Goal: Transaction & Acquisition: Purchase product/service

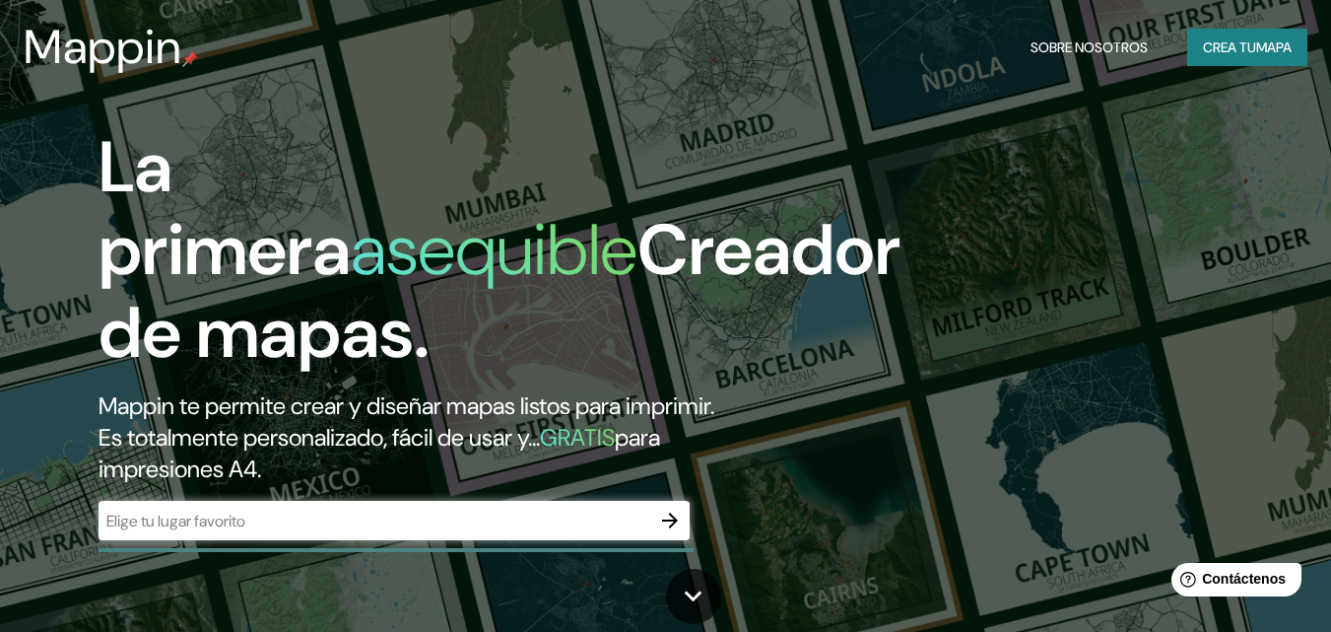
click at [875, 260] on div "La primera asequible Creador de mapas. Mappin te permite crear y diseñar mapas …" at bounding box center [665, 316] width 1331 height 632
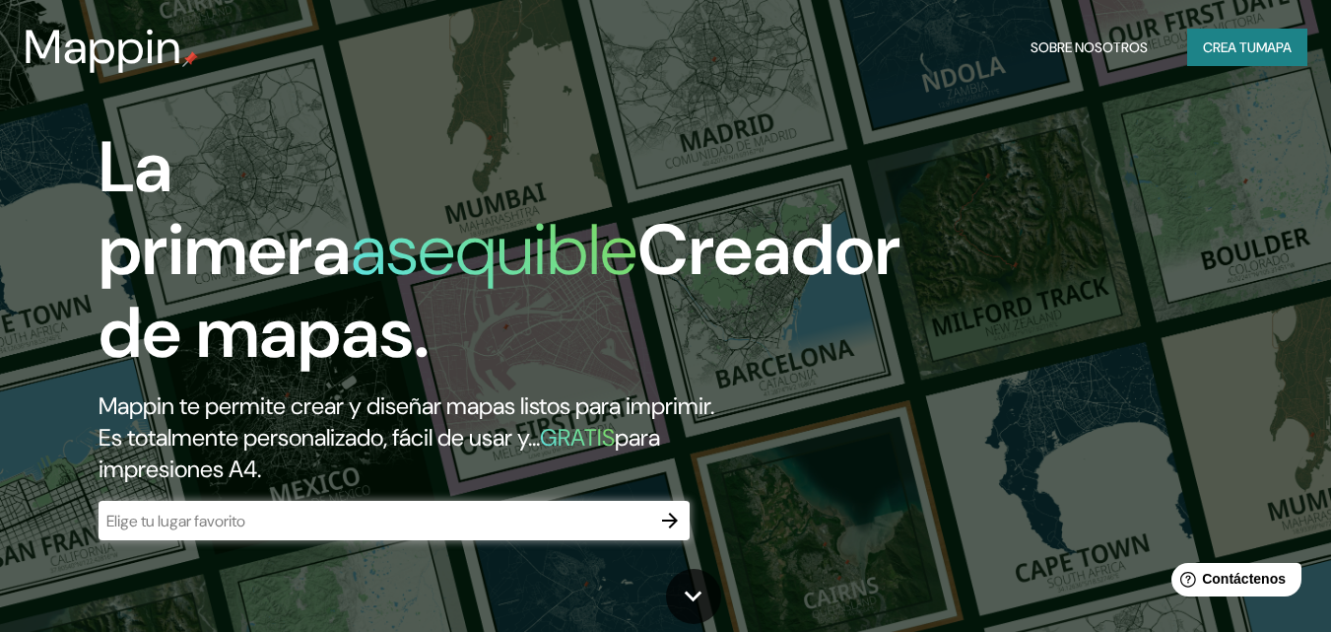
click at [633, 533] on div "​" at bounding box center [394, 520] width 591 height 39
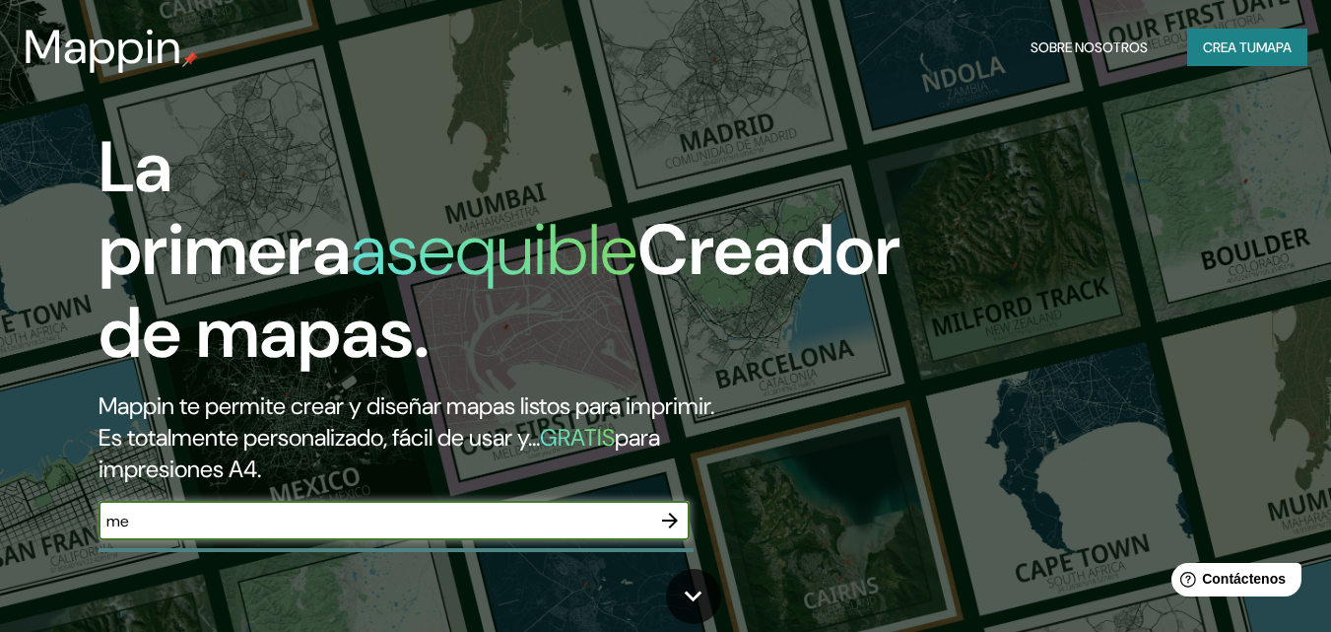
type input "m"
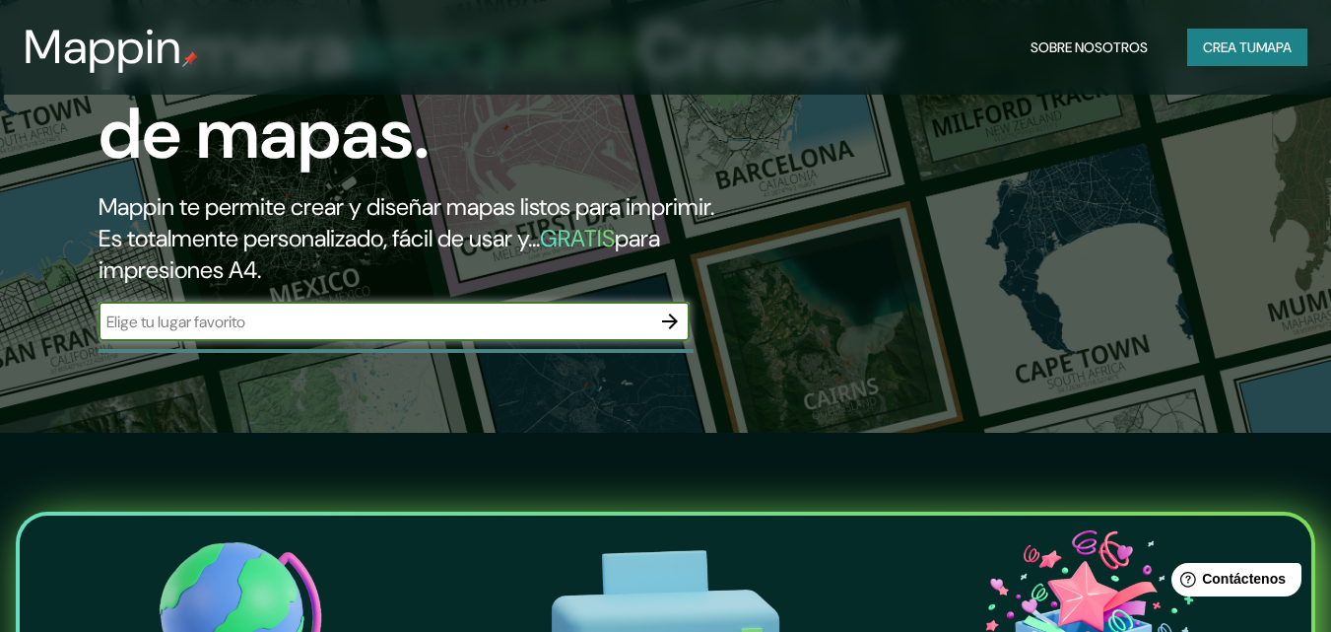
scroll to position [55, 0]
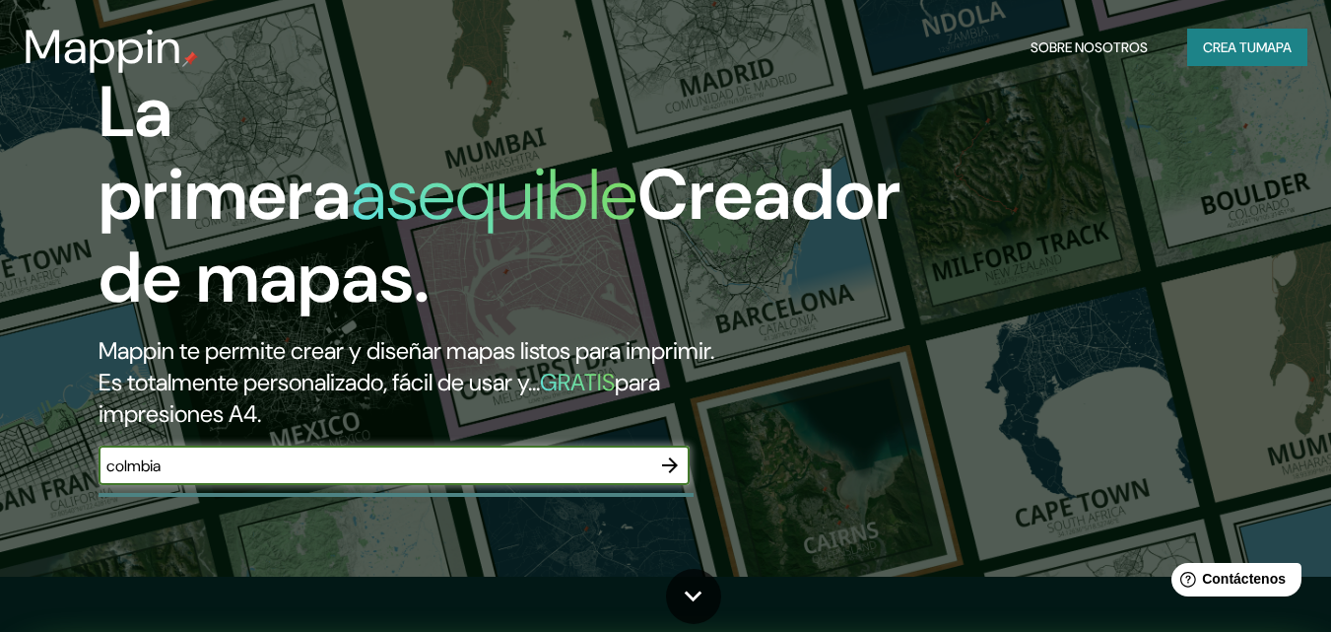
type input "colmbia"
click at [670, 466] on icon "button" at bounding box center [670, 465] width 16 height 16
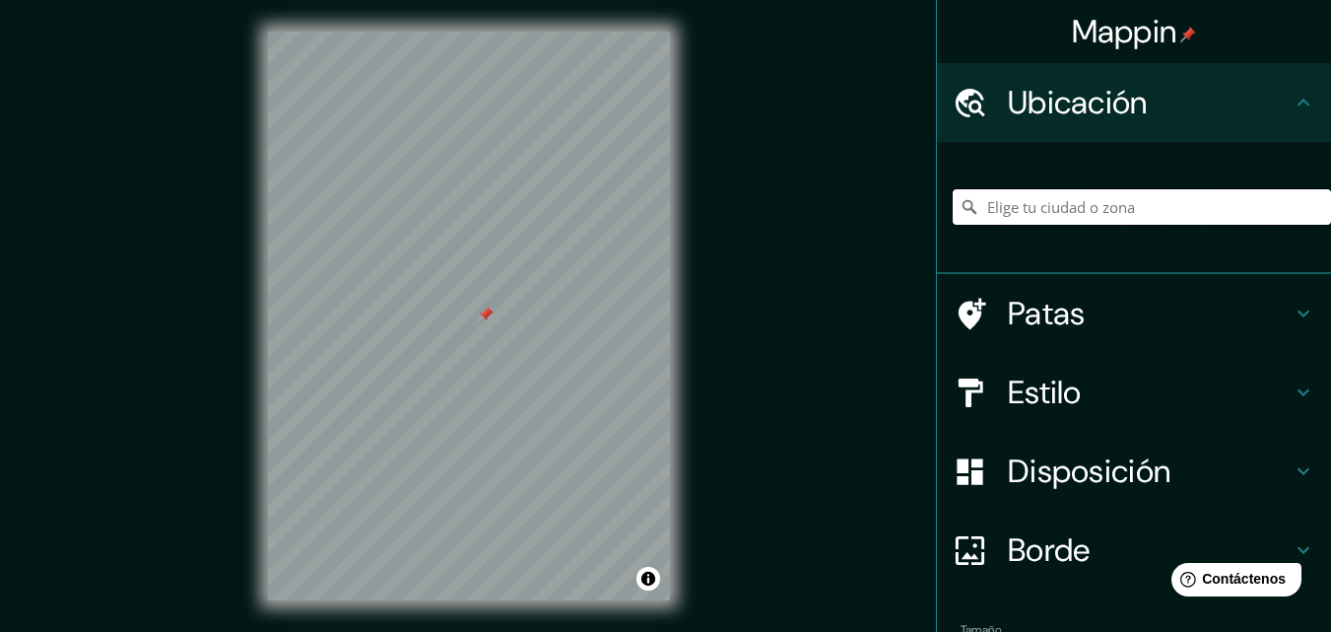
click at [1073, 201] on input "Elige tu ciudad o zona" at bounding box center [1142, 206] width 378 height 35
click at [1201, 199] on input "[GEOGRAPHIC_DATA], [GEOGRAPHIC_DATA], [GEOGRAPHIC_DATA]" at bounding box center [1142, 206] width 378 height 35
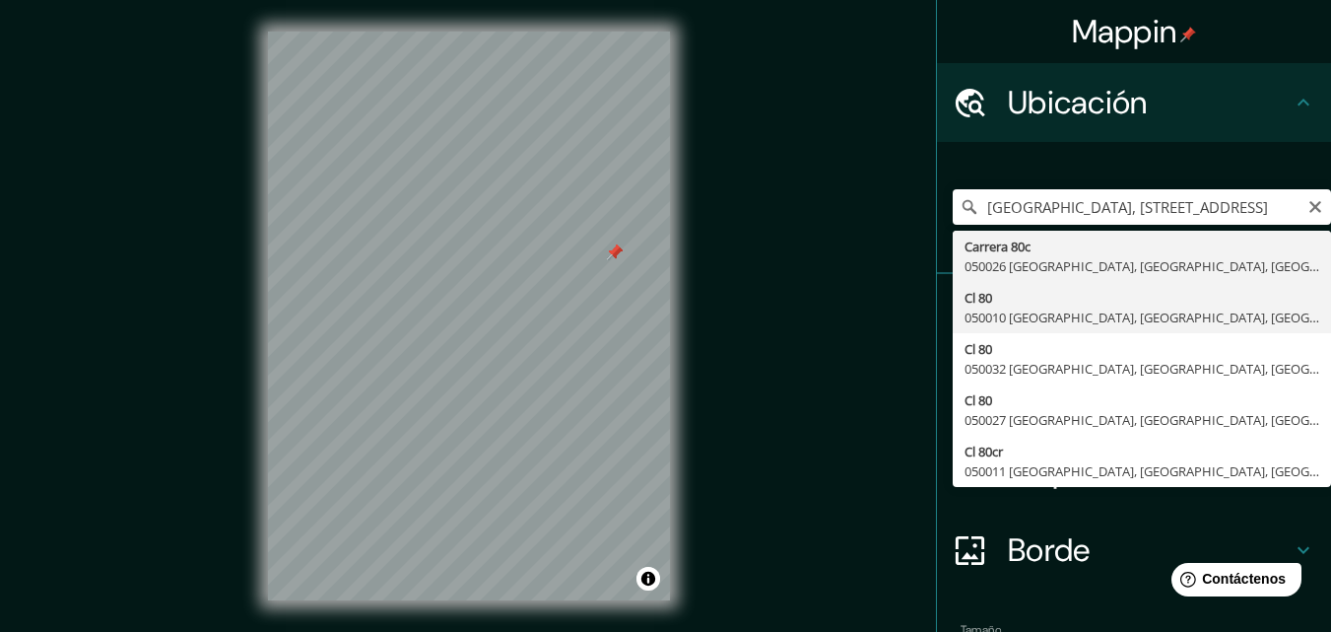
type input "[STREET_ADDRESS]"
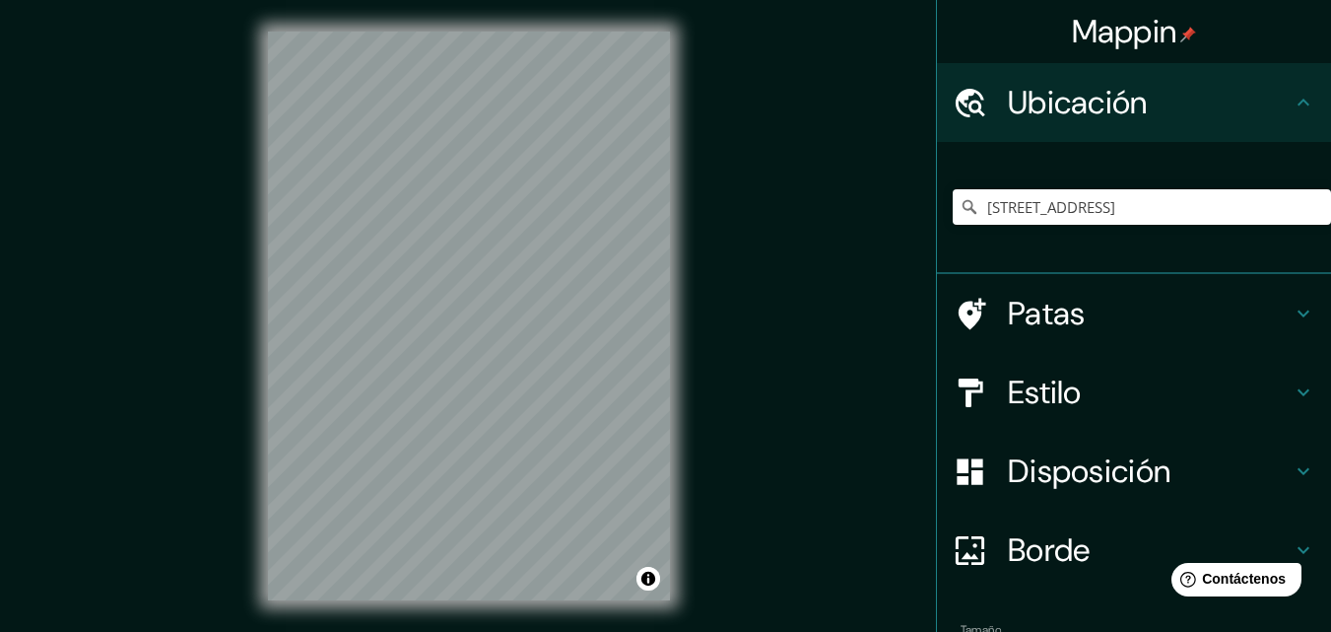
click at [1046, 301] on font "Patas" at bounding box center [1047, 313] width 78 height 41
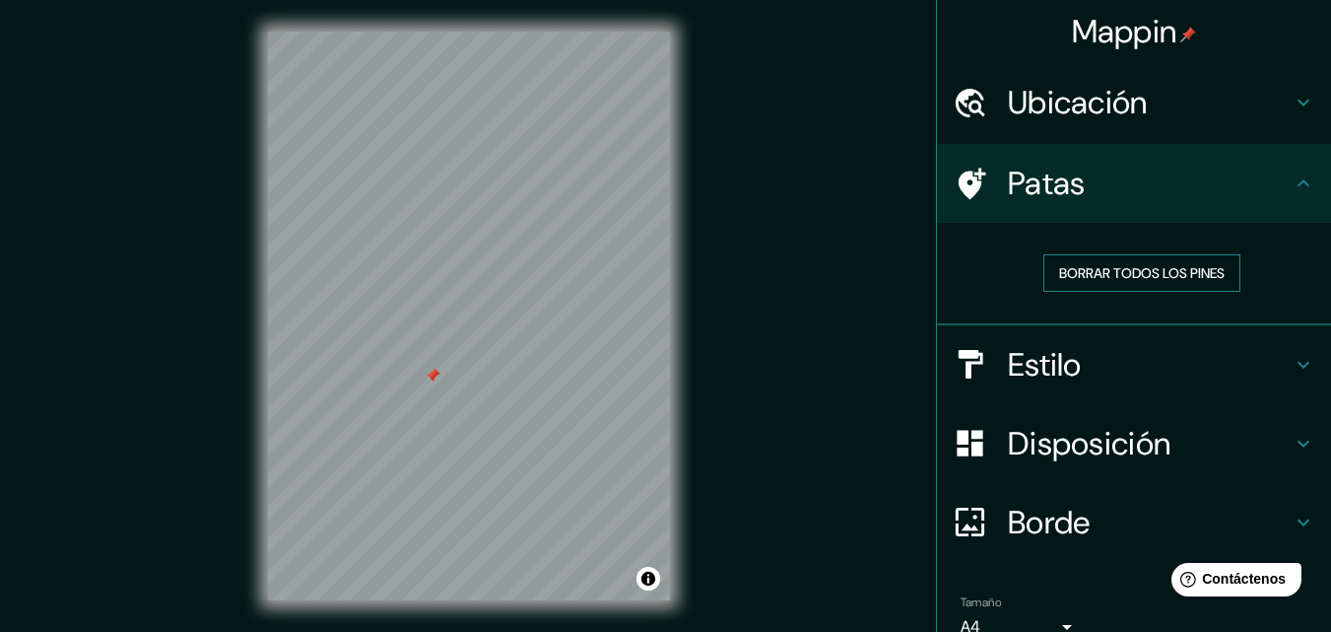
click at [1059, 271] on font "Borrar todos los pines" at bounding box center [1142, 273] width 166 height 18
click at [474, 32] on div at bounding box center [469, 32] width 402 height 0
click at [430, 32] on div at bounding box center [469, 32] width 402 height 0
click at [428, 32] on div at bounding box center [469, 32] width 402 height 0
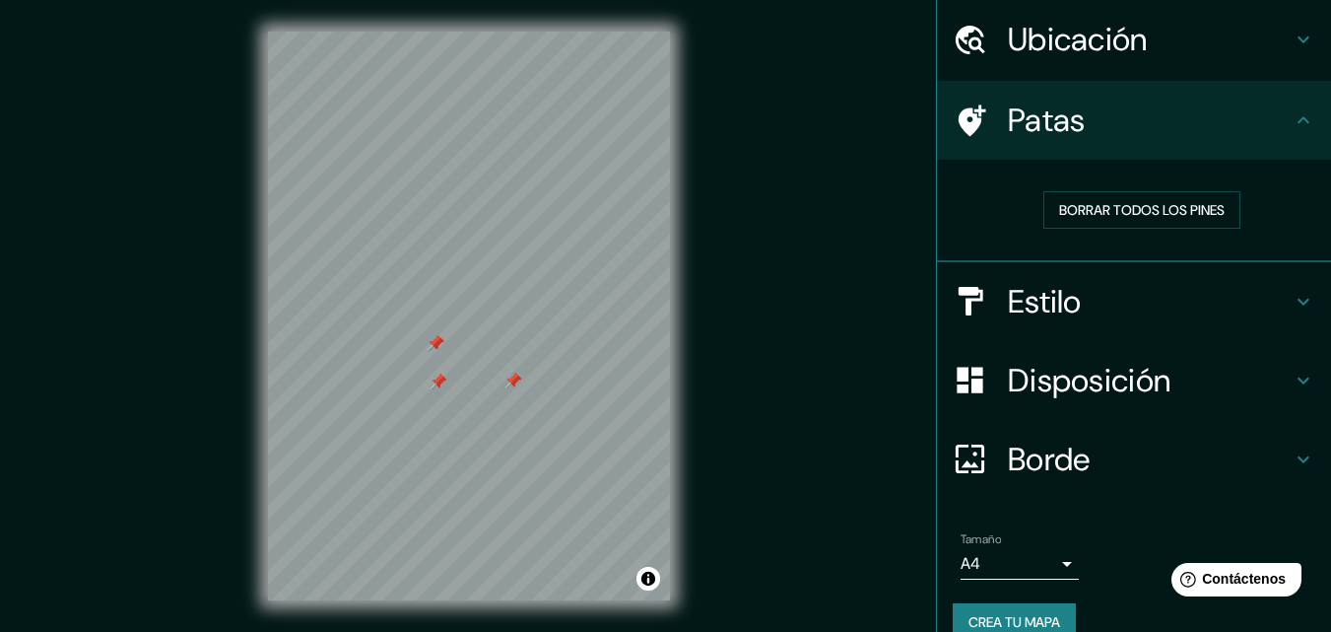
scroll to position [95, 0]
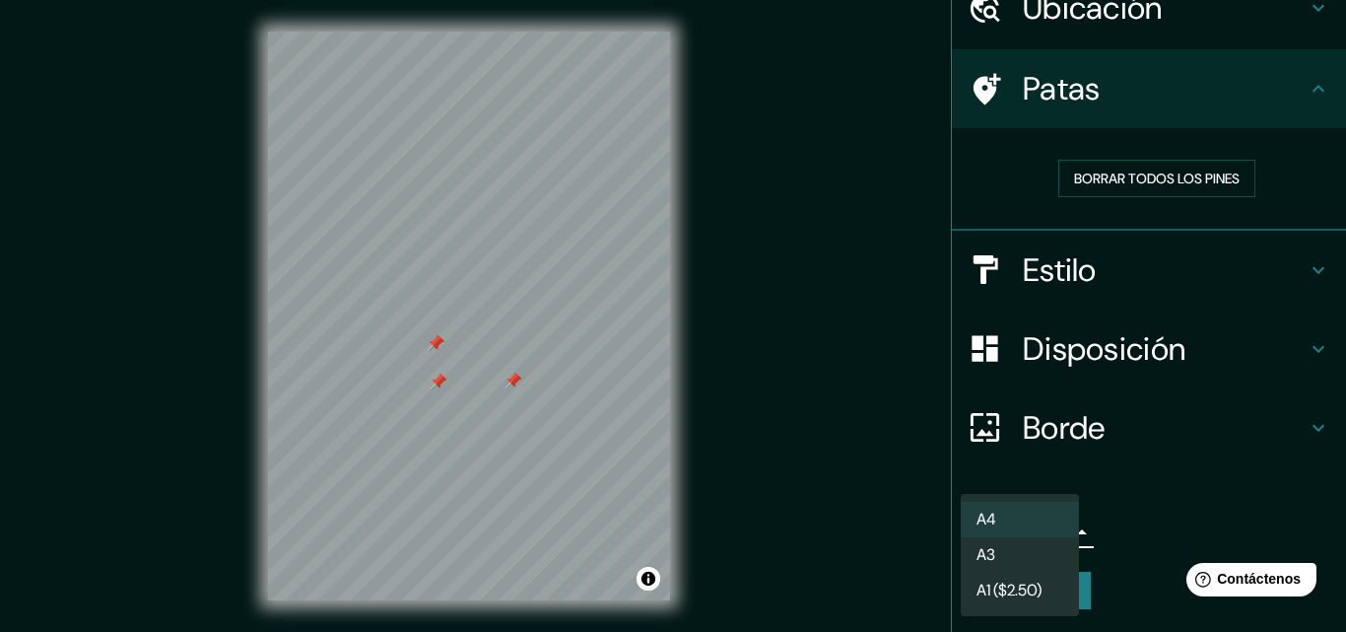
click at [998, 530] on body "Mappin Ubicación [STREET_ADDRESS] Patas Borrar todos los pines Estilo Disposici…" at bounding box center [673, 316] width 1346 height 632
click at [1022, 565] on li "A3" at bounding box center [1020, 556] width 118 height 36
click at [999, 541] on body "Mappin Ubicación [STREET_ADDRESS] Patas Borrar todos los pines Estilo Disposici…" at bounding box center [673, 316] width 1346 height 632
click at [1017, 596] on font "A1 ($2.50)" at bounding box center [1009, 592] width 65 height 21
type input "a3"
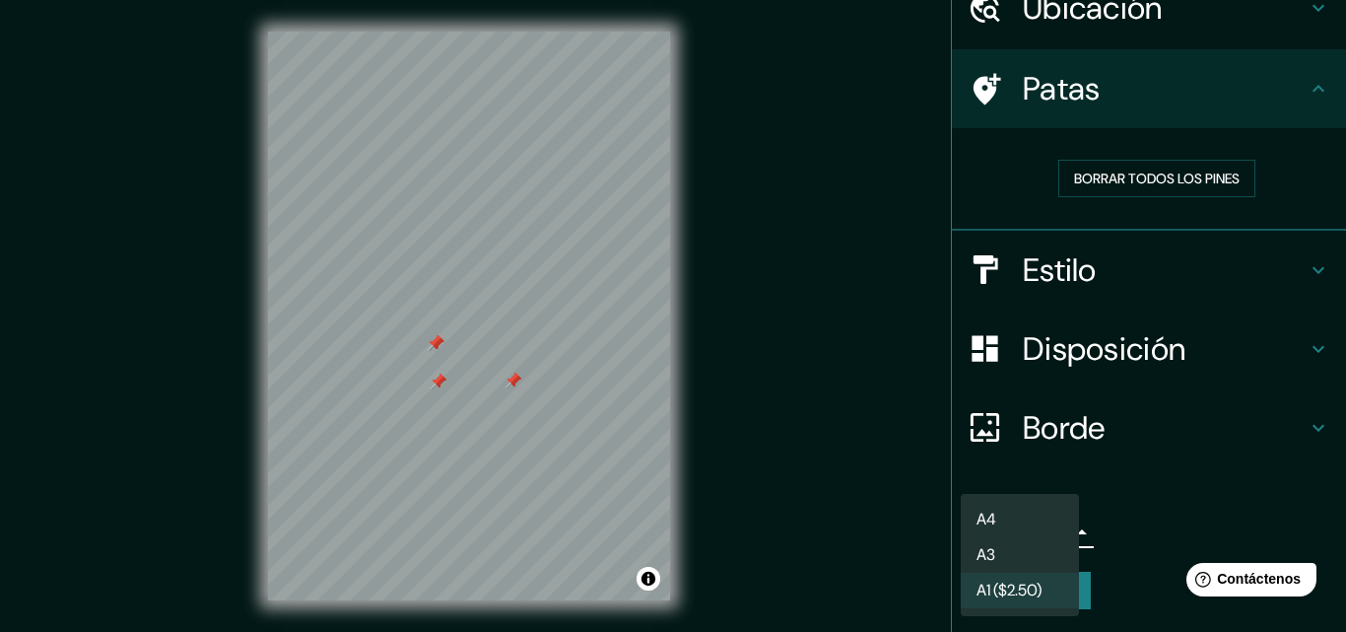
click at [1053, 526] on body "Mappin Ubicación [STREET_ADDRESS] Patas Borrar todos los pines Estilo Disposici…" at bounding box center [673, 316] width 1346 height 632
click at [1156, 525] on div at bounding box center [673, 316] width 1346 height 632
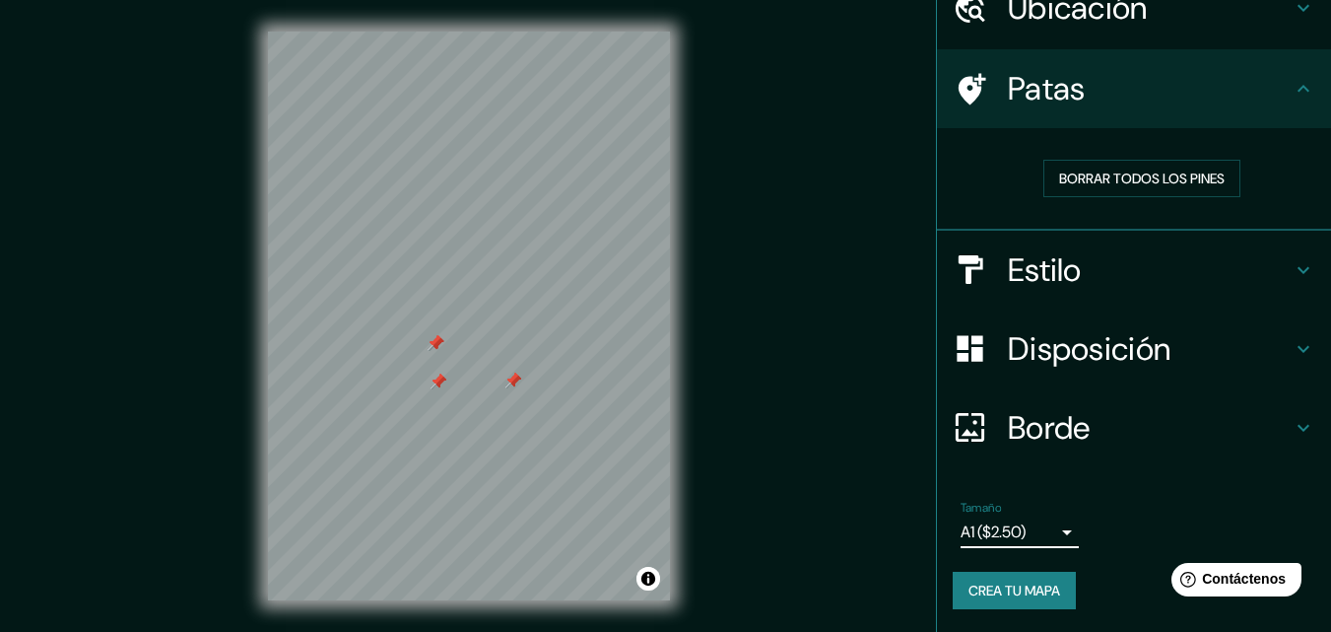
click at [1035, 600] on font "Crea tu mapa" at bounding box center [1015, 590] width 92 height 26
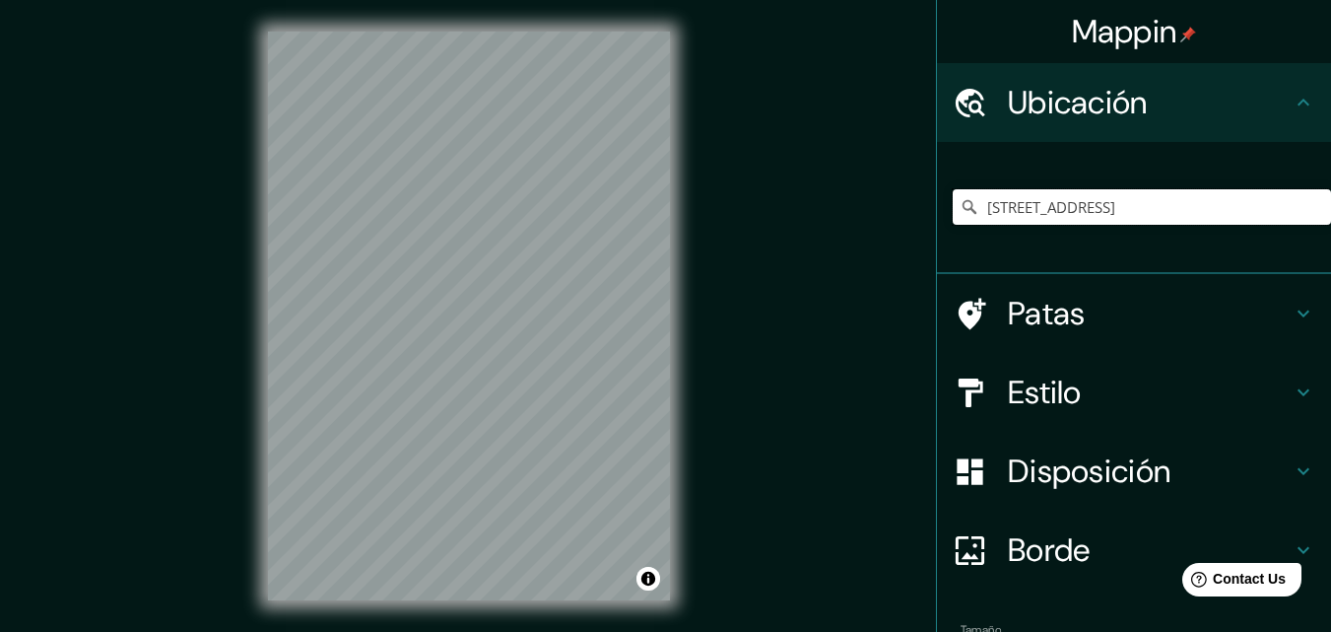
click at [1065, 208] on input "[STREET_ADDRESS]" at bounding box center [1142, 206] width 378 height 35
drag, startPoint x: 1065, startPoint y: 208, endPoint x: 911, endPoint y: 222, distance: 155.3
click at [911, 222] on div "Mappin Ubicación Cl 80, 050010 Medellín, Antioquia, Colombia Patas Estilo Dispo…" at bounding box center [665, 331] width 1331 height 663
click at [1235, 211] on input "[GEOGRAPHIC_DATA], [GEOGRAPHIC_DATA], [GEOGRAPHIC_DATA]" at bounding box center [1142, 206] width 378 height 35
click at [1201, 199] on input "[GEOGRAPHIC_DATA], [GEOGRAPHIC_DATA], [GEOGRAPHIC_DATA]" at bounding box center [1142, 206] width 378 height 35
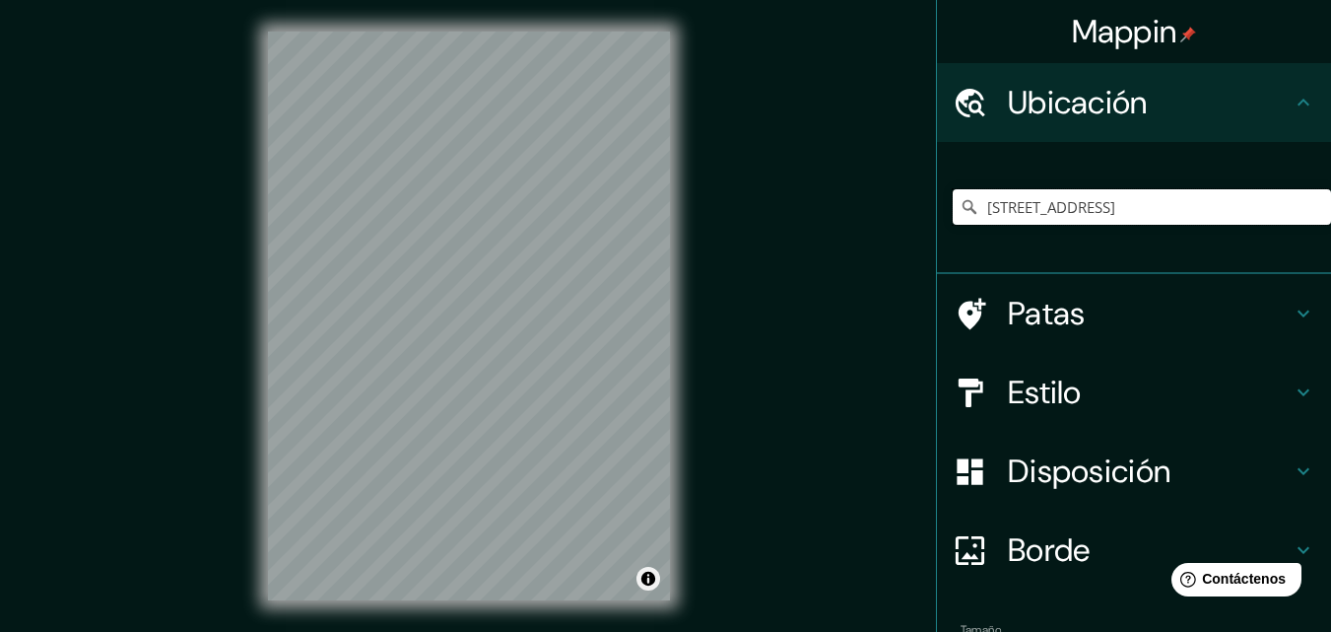
type input "Calle 80, 050041 Medellín, Antioquia, Colombia"
click at [649, 578] on button "Activar o desactivar atribución" at bounding box center [649, 579] width 24 height 24
click at [675, 477] on div "© Mapbox © OpenStreetMap Mejorar este mapa" at bounding box center [468, 316] width 465 height 632
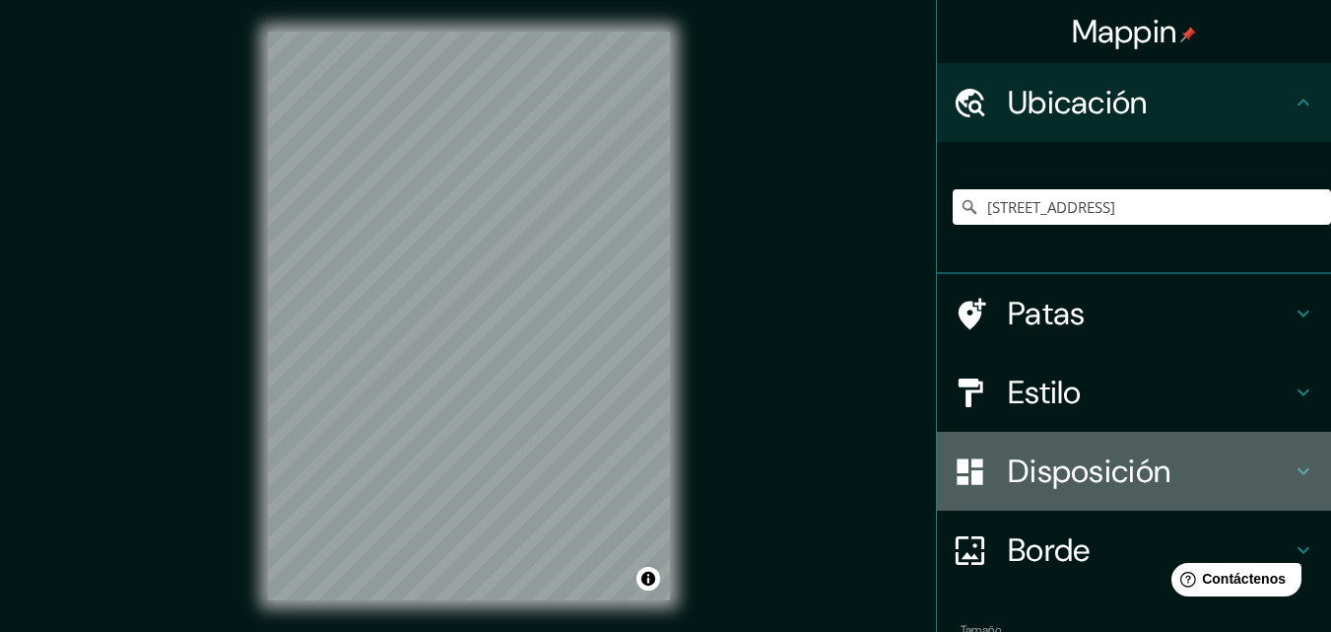
click at [1038, 451] on font "Disposición" at bounding box center [1089, 470] width 163 height 41
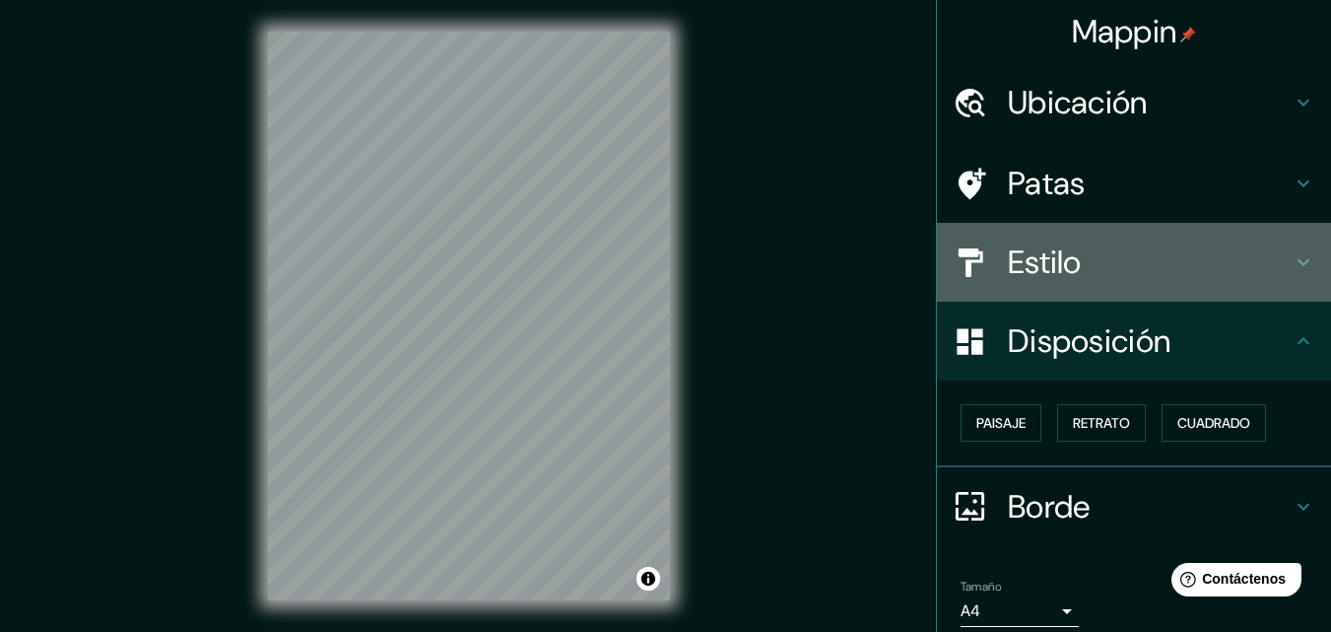
click at [1026, 269] on font "Estilo" at bounding box center [1045, 261] width 74 height 41
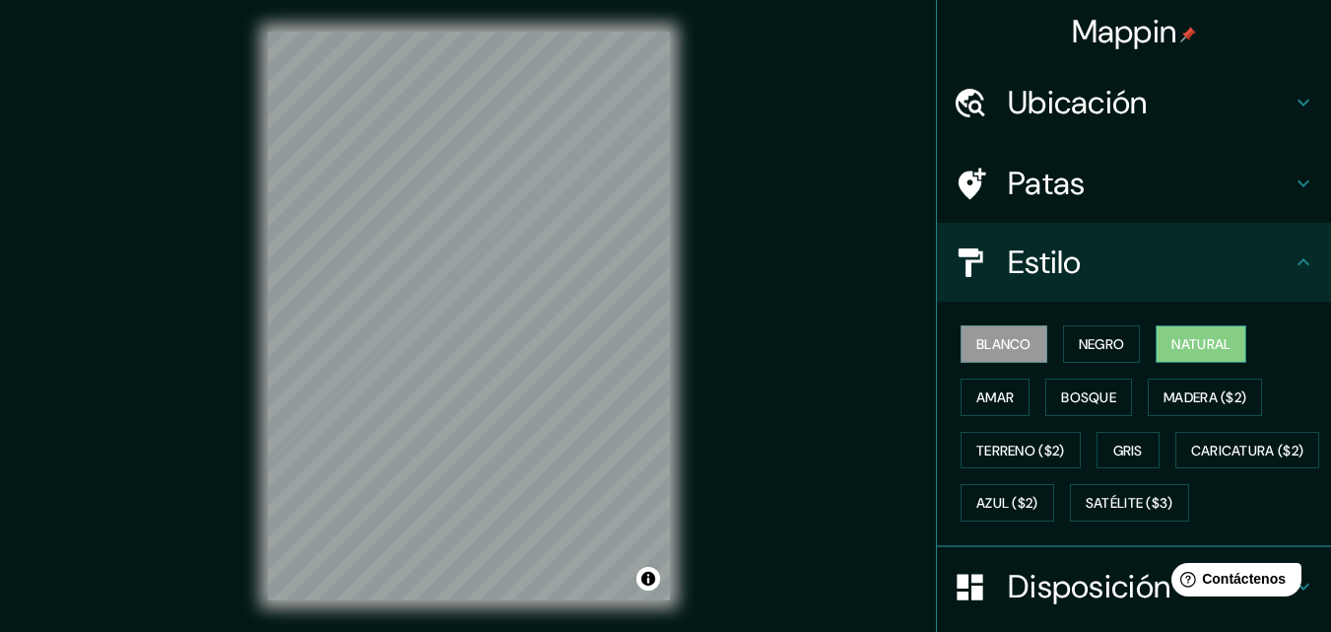
click at [1173, 359] on button "Natural" at bounding box center [1201, 343] width 91 height 37
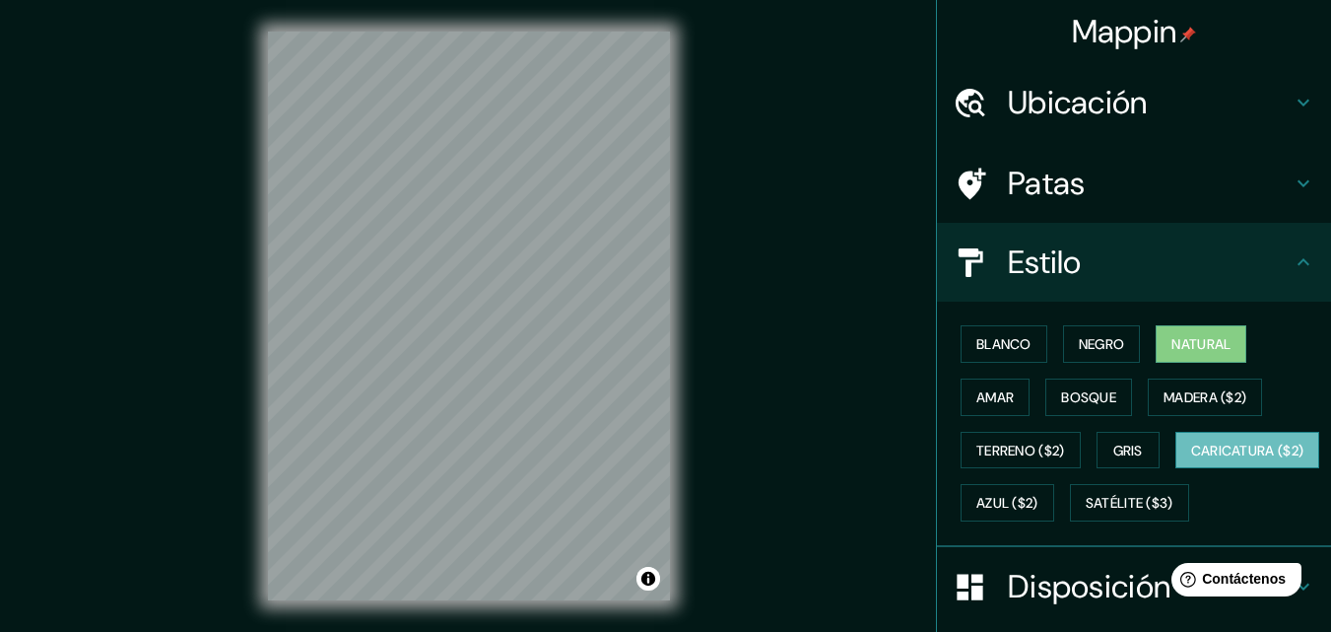
click at [1176, 469] on button "Caricatura ($2)" at bounding box center [1248, 450] width 145 height 37
click at [543, 32] on div at bounding box center [469, 32] width 402 height 0
click at [588, 32] on div at bounding box center [469, 32] width 402 height 0
click at [556, 32] on div at bounding box center [469, 32] width 402 height 0
click at [544, 32] on div at bounding box center [469, 32] width 402 height 0
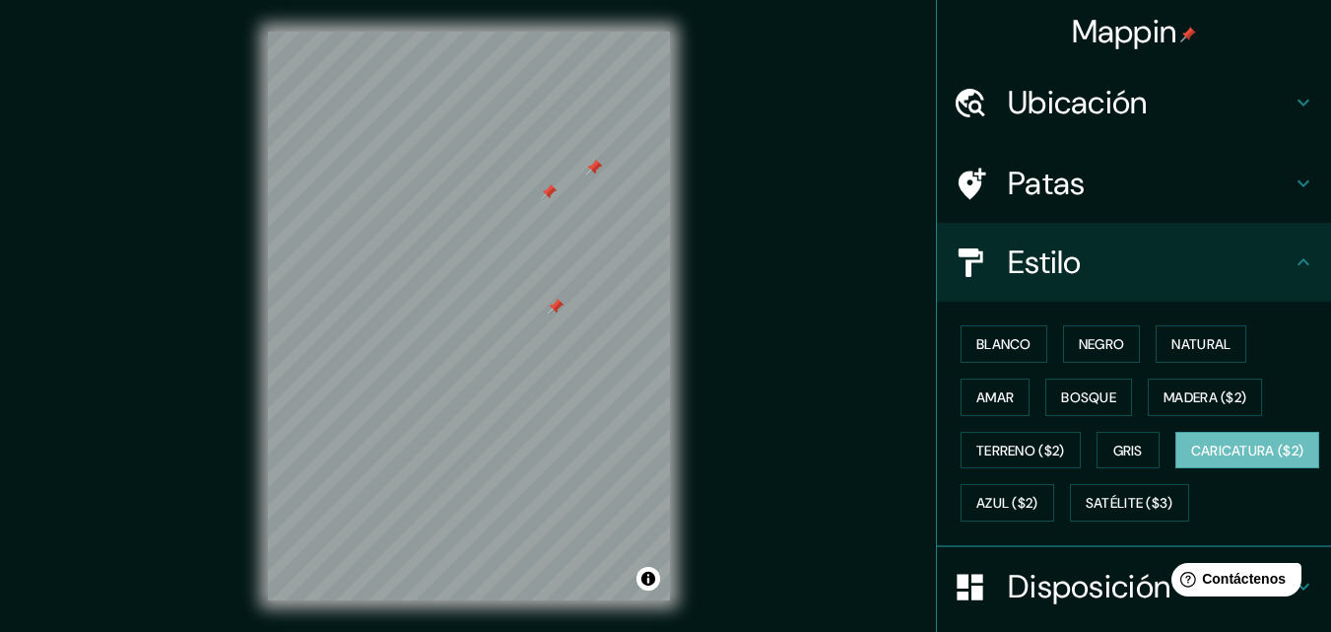
click at [540, 32] on div at bounding box center [469, 32] width 402 height 0
